Goal: Information Seeking & Learning: Learn about a topic

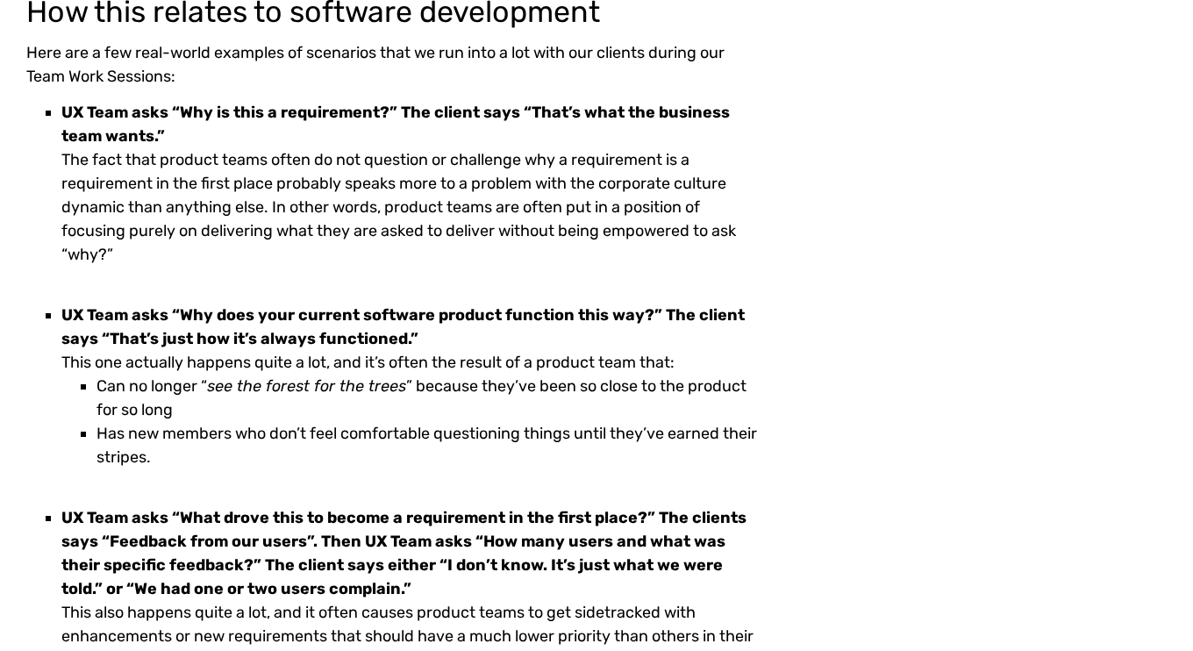
scroll to position [1542, 0]
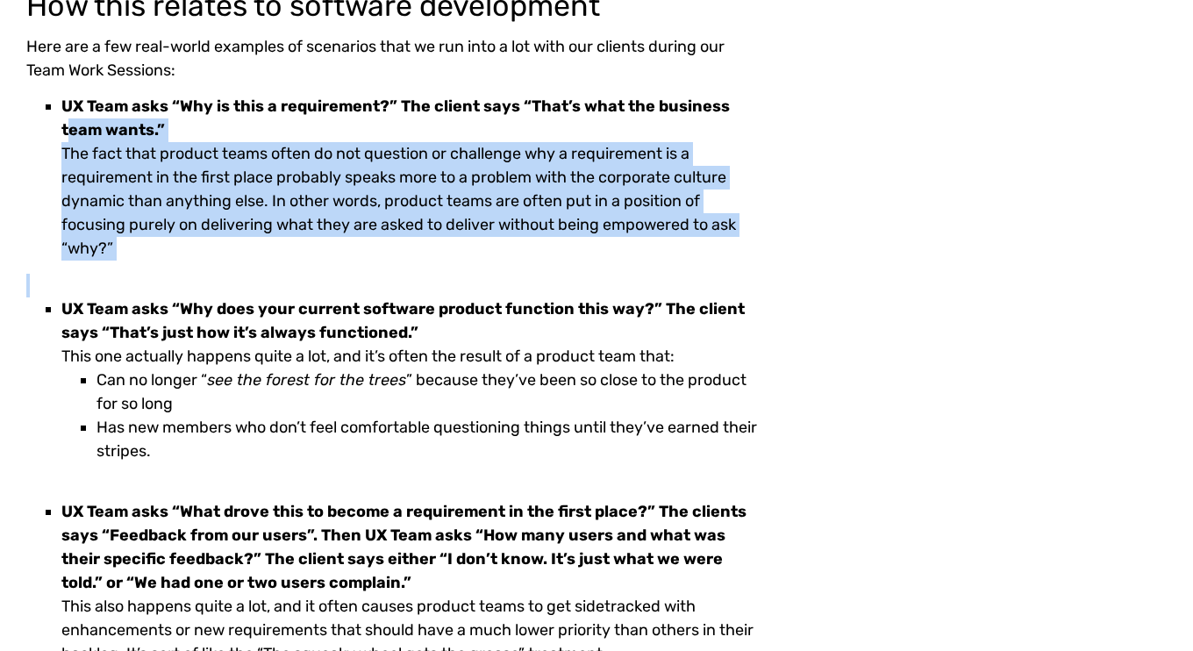
drag, startPoint x: 411, startPoint y: 282, endPoint x: 68, endPoint y: 132, distance: 375.4
click at [71, 132] on div "Here are a few real-world examples of scenarios that we run into a lot with our…" at bounding box center [391, 422] width 731 height 775
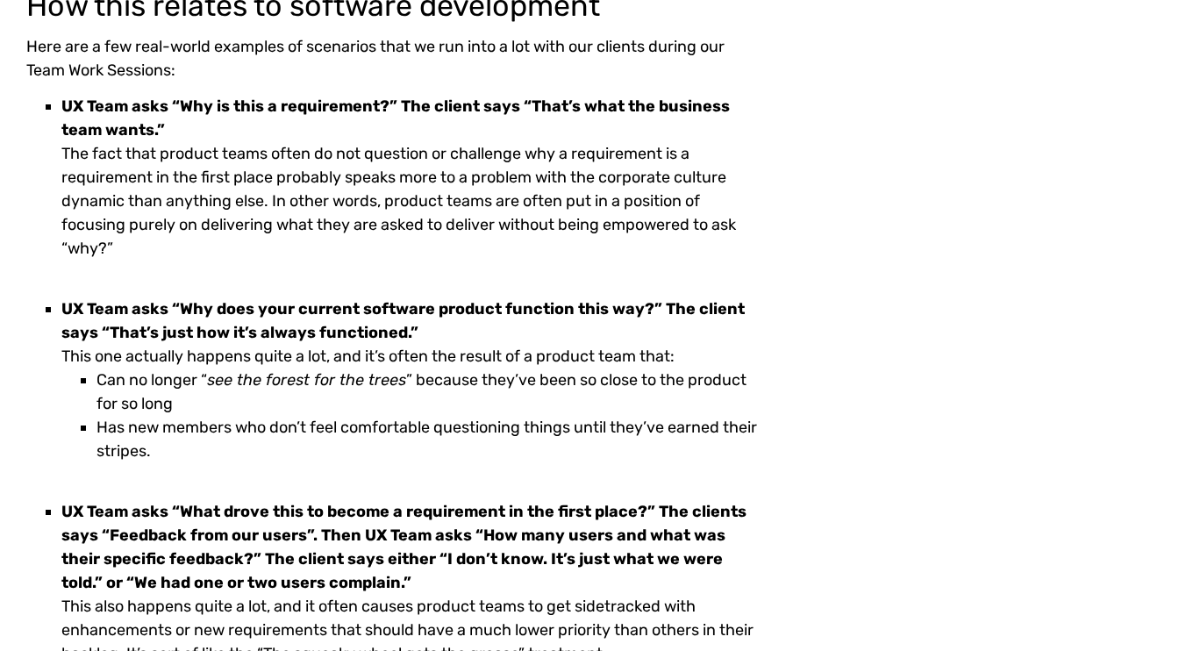
click at [207, 137] on li "UX Team asks “Why is this a requirement?” The client says “That’s what the busi…" at bounding box center [409, 178] width 696 height 166
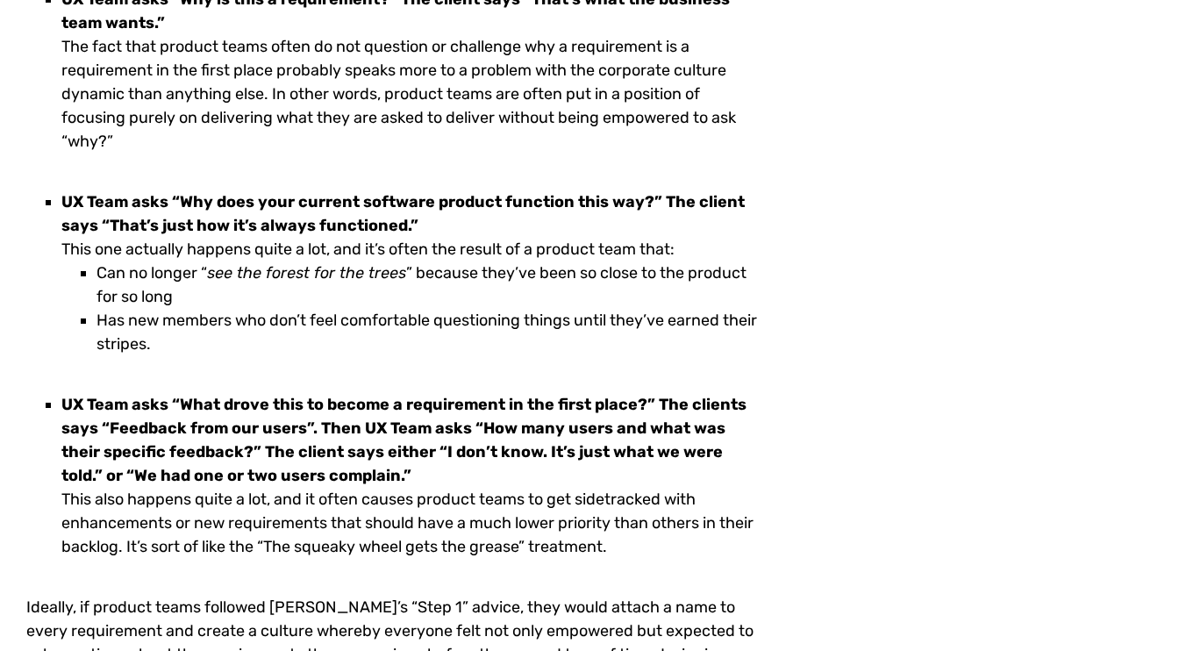
scroll to position [1653, 0]
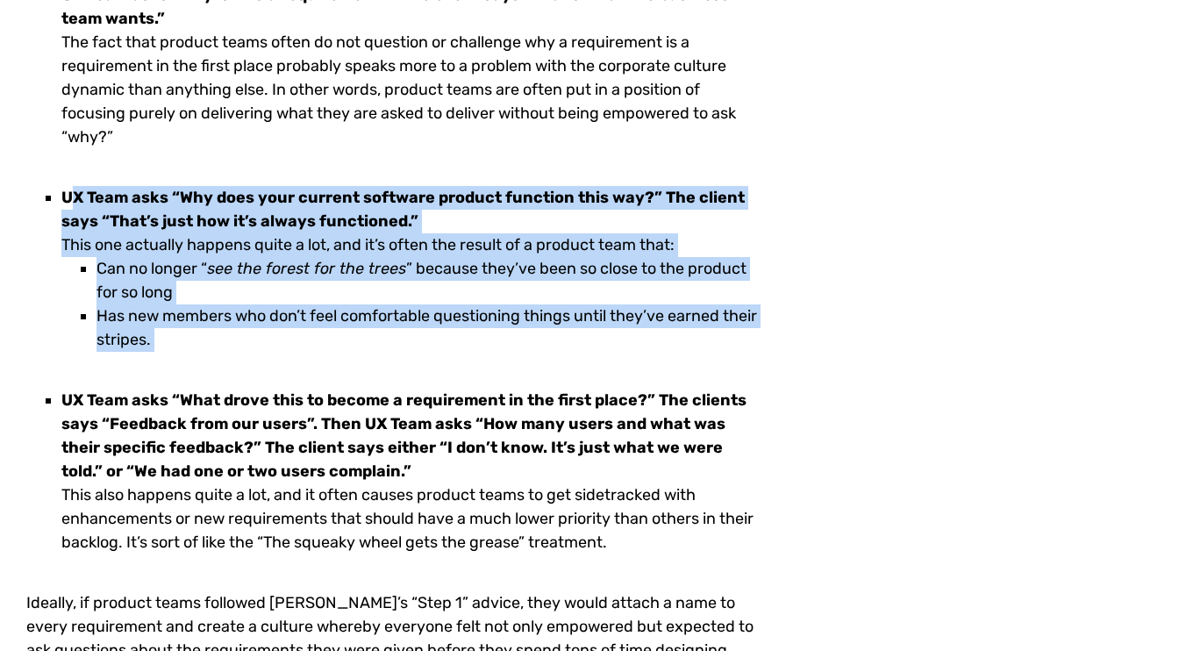
drag, startPoint x: 317, startPoint y: 355, endPoint x: 69, endPoint y: 196, distance: 294.3
click at [74, 196] on div "Here are a few real-world examples of scenarios that we run into a lot with our…" at bounding box center [391, 311] width 731 height 775
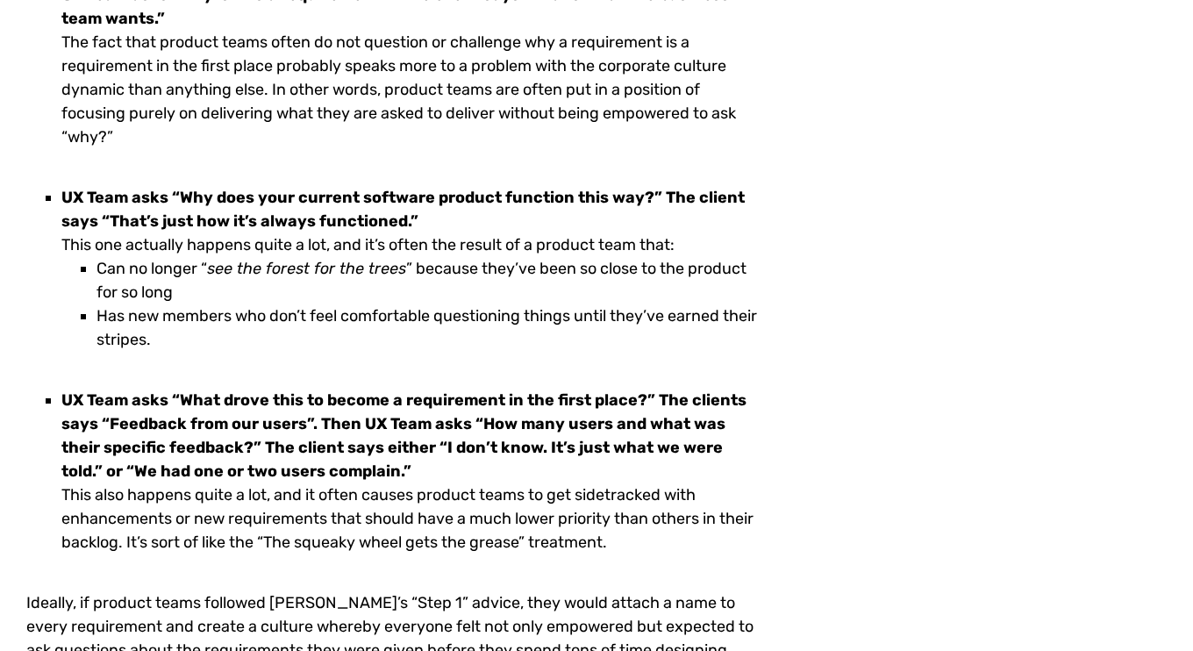
click at [343, 310] on li "Has new members who don’t feel comfortable questioning things until they’ve ear…" at bounding box center [426, 327] width 661 height 47
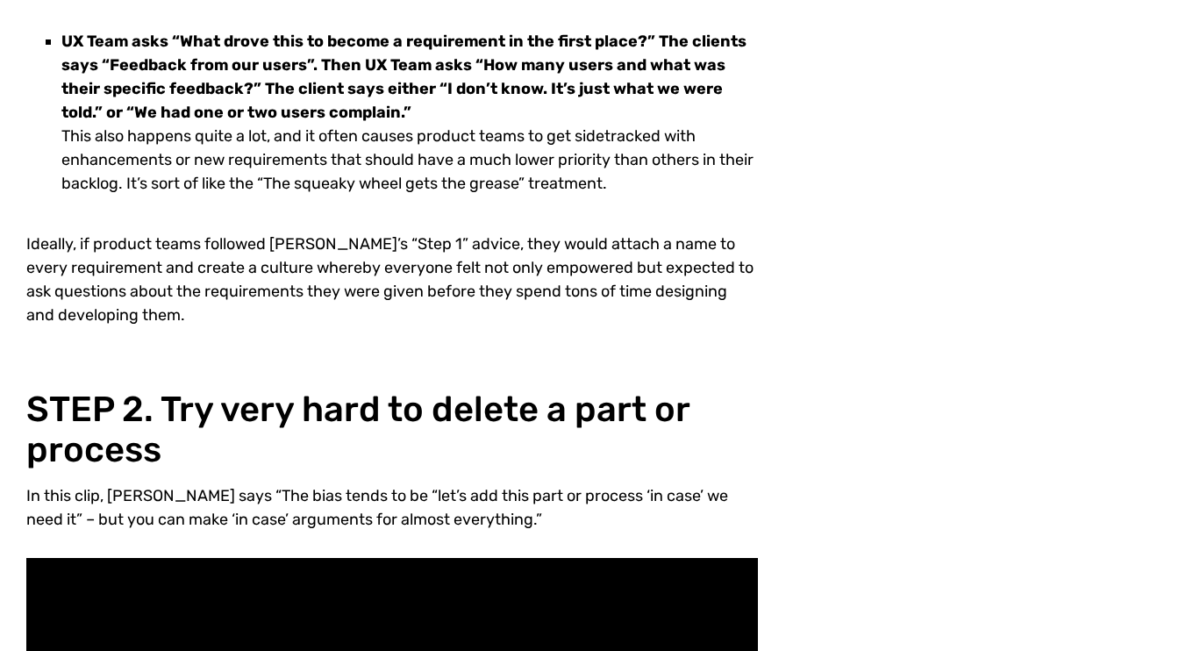
scroll to position [2219, 0]
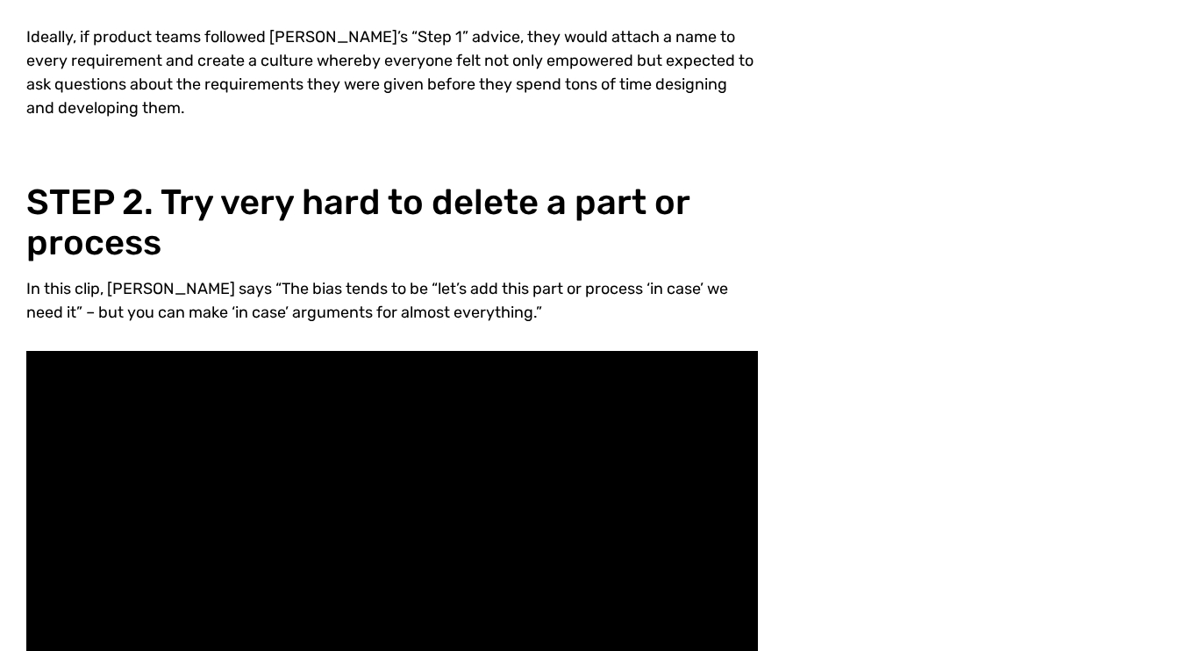
click at [373, 285] on p "In this clip, [PERSON_NAME] says “The bias tends to be “let’s add this part or …" at bounding box center [391, 300] width 731 height 47
drag, startPoint x: 373, startPoint y: 285, endPoint x: 354, endPoint y: 286, distance: 18.4
click at [360, 285] on p "In this clip, [PERSON_NAME] says “The bias tends to be “let’s add this part or …" at bounding box center [391, 300] width 731 height 47
drag, startPoint x: 354, startPoint y: 286, endPoint x: 334, endPoint y: 286, distance: 20.2
click at [340, 286] on p "In this clip, [PERSON_NAME] says “The bias tends to be “let’s add this part or …" at bounding box center [391, 300] width 731 height 47
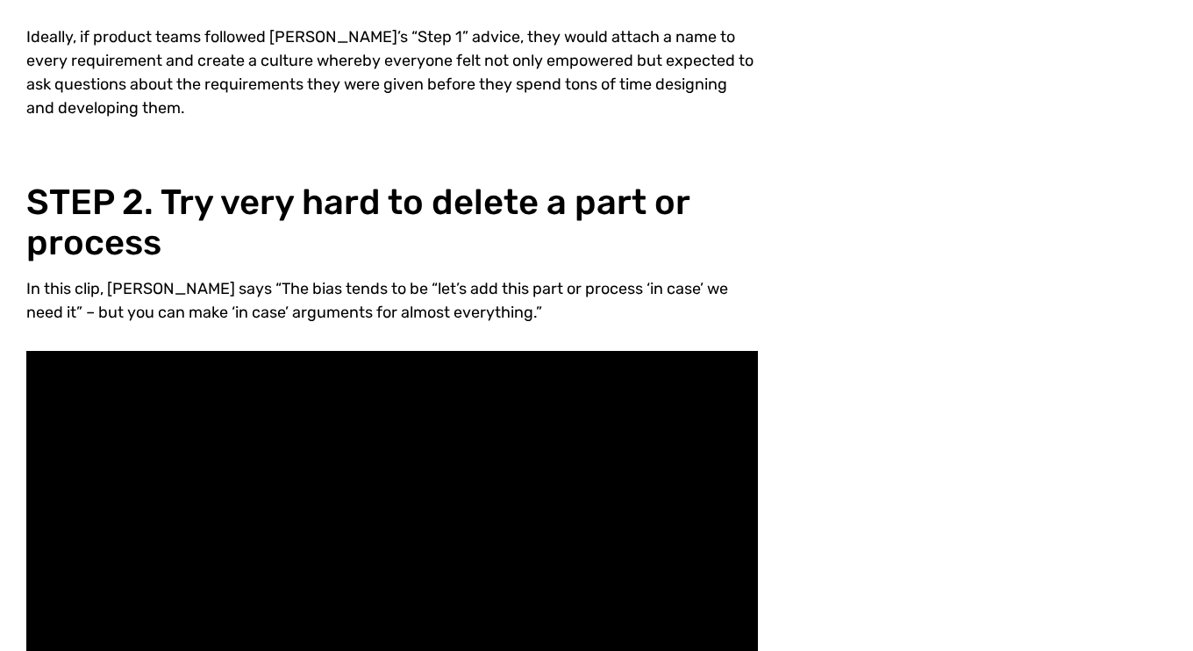
click at [333, 286] on p "In this clip, [PERSON_NAME] says “The bias tends to be “let’s add this part or …" at bounding box center [391, 300] width 731 height 47
click at [341, 256] on h2 "STEP 2. Try very hard to delete a part or process" at bounding box center [391, 222] width 731 height 81
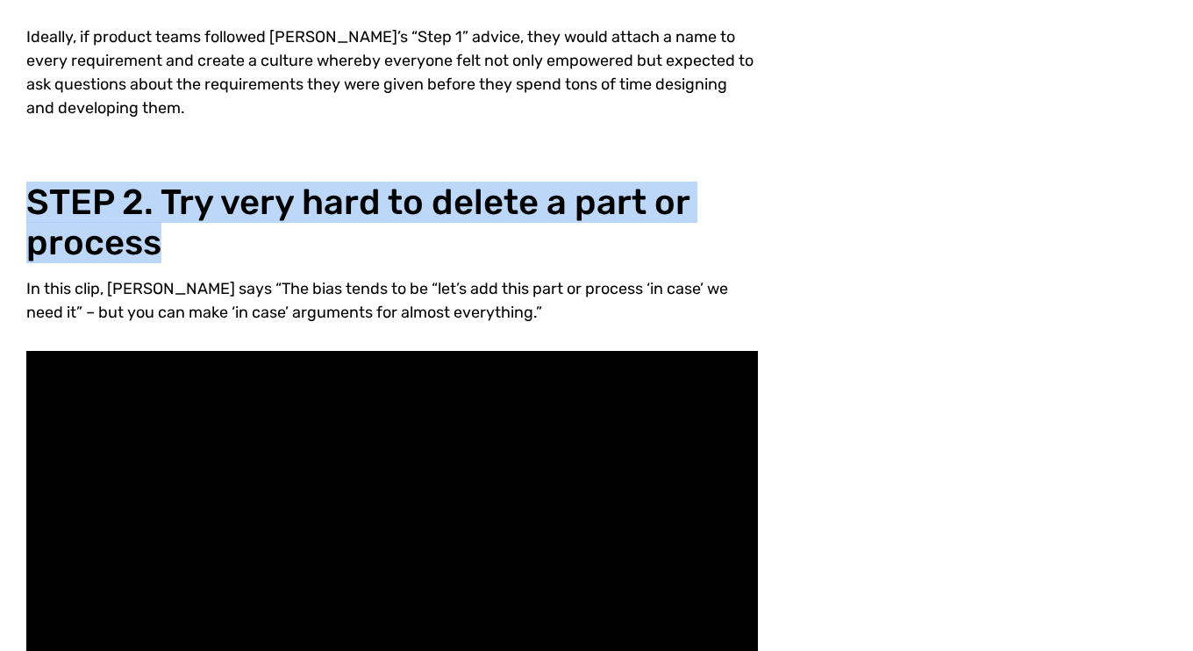
drag, startPoint x: 313, startPoint y: 256, endPoint x: 0, endPoint y: 187, distance: 320.7
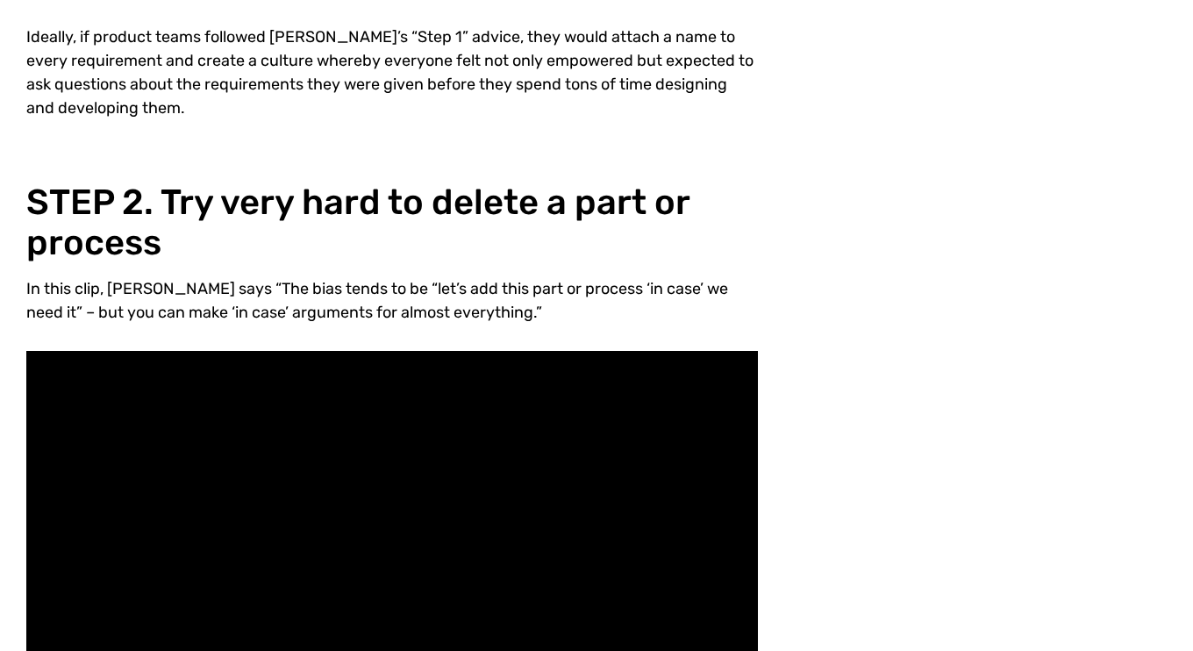
click at [431, 219] on h2 "STEP 2. Try very hard to delete a part or process" at bounding box center [391, 222] width 731 height 81
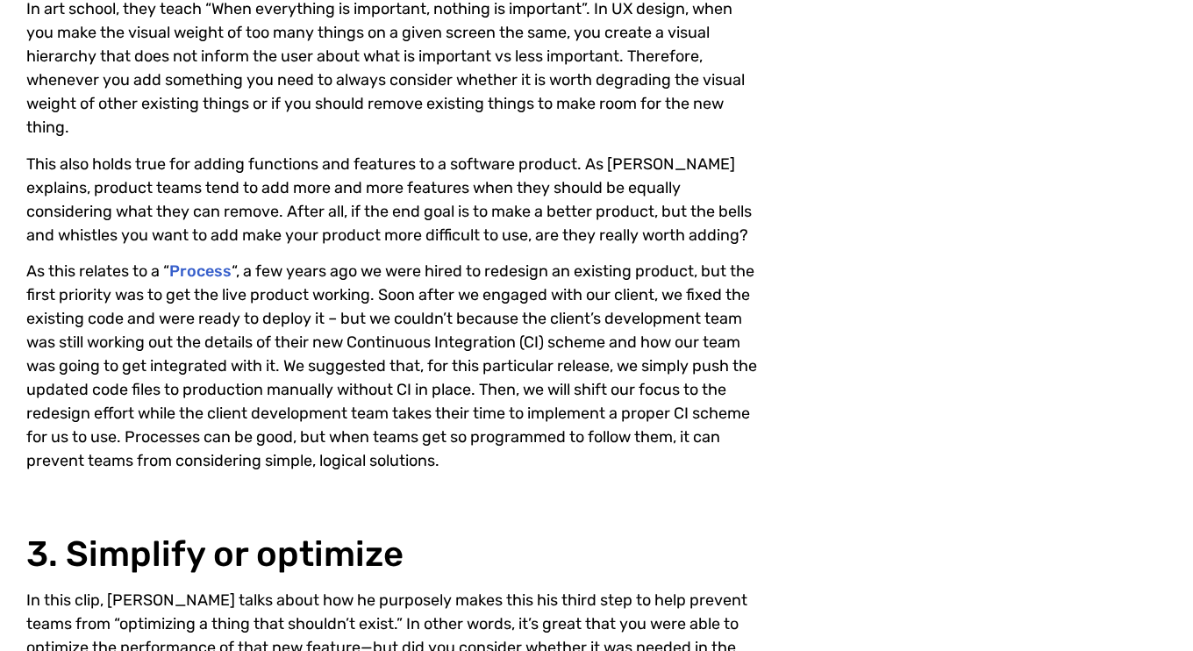
scroll to position [3410, 0]
